Goal: Information Seeking & Learning: Learn about a topic

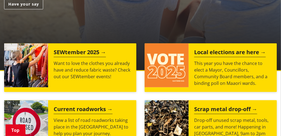
scroll to position [201, 0]
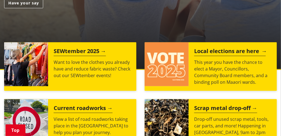
click at [251, 51] on h2 "Local elections are here" at bounding box center [230, 52] width 72 height 8
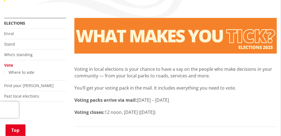
scroll to position [89, 0]
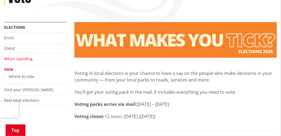
click at [25, 59] on link "Who's standing" at bounding box center [18, 58] width 28 height 5
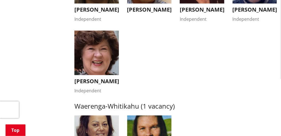
scroll to position [927, 0]
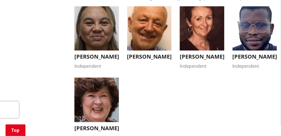
click at [151, 50] on img "button" at bounding box center [149, 28] width 44 height 44
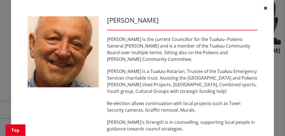
scroll to position [0, 0]
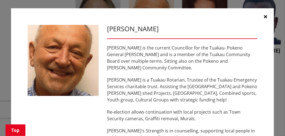
click at [258, 130] on div "Vern Reeve Vern is the current Councillor for the Tuakau- Pokeno General Ward a…" at bounding box center [142, 110] width 263 height 205
click at [258, 133] on div "Vern Reeve Vern is the current Councillor for the Tuakau- Pokeno General Ward a…" at bounding box center [142, 110] width 263 height 205
click at [265, 133] on div "Vern Reeve Vern is the current Councillor for the Tuakau- Pokeno General Ward a…" at bounding box center [142, 110] width 263 height 205
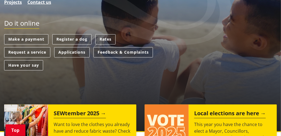
scroll to position [186, 0]
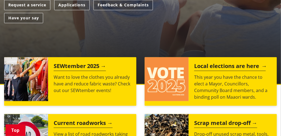
click at [230, 68] on h2 "Local elections are here" at bounding box center [230, 67] width 72 height 8
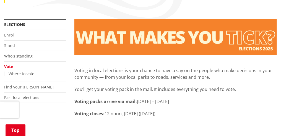
scroll to position [95, 0]
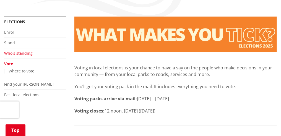
click at [15, 53] on link "Who's standing" at bounding box center [18, 53] width 28 height 5
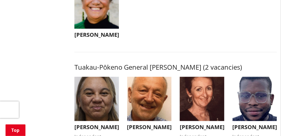
scroll to position [861, 0]
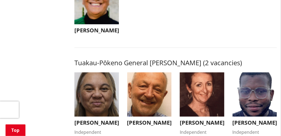
click at [91, 114] on img "button" at bounding box center [96, 94] width 44 height 44
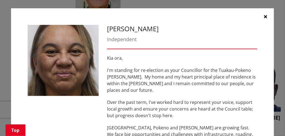
scroll to position [866, 0]
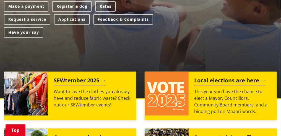
scroll to position [165, 0]
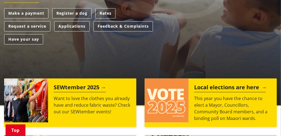
click at [218, 88] on h2 "Local elections are here" at bounding box center [230, 88] width 72 height 8
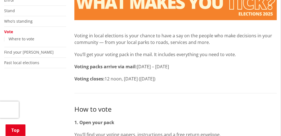
scroll to position [121, 0]
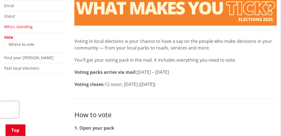
click at [20, 26] on link "Who's standing" at bounding box center [18, 26] width 28 height 5
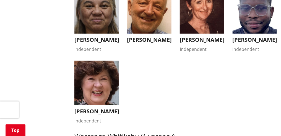
scroll to position [909, 0]
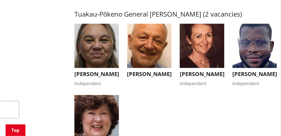
click at [167, 52] on img "button" at bounding box center [149, 46] width 44 height 44
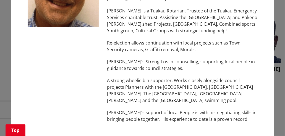
scroll to position [69, 0]
